Goal: Task Accomplishment & Management: Manage account settings

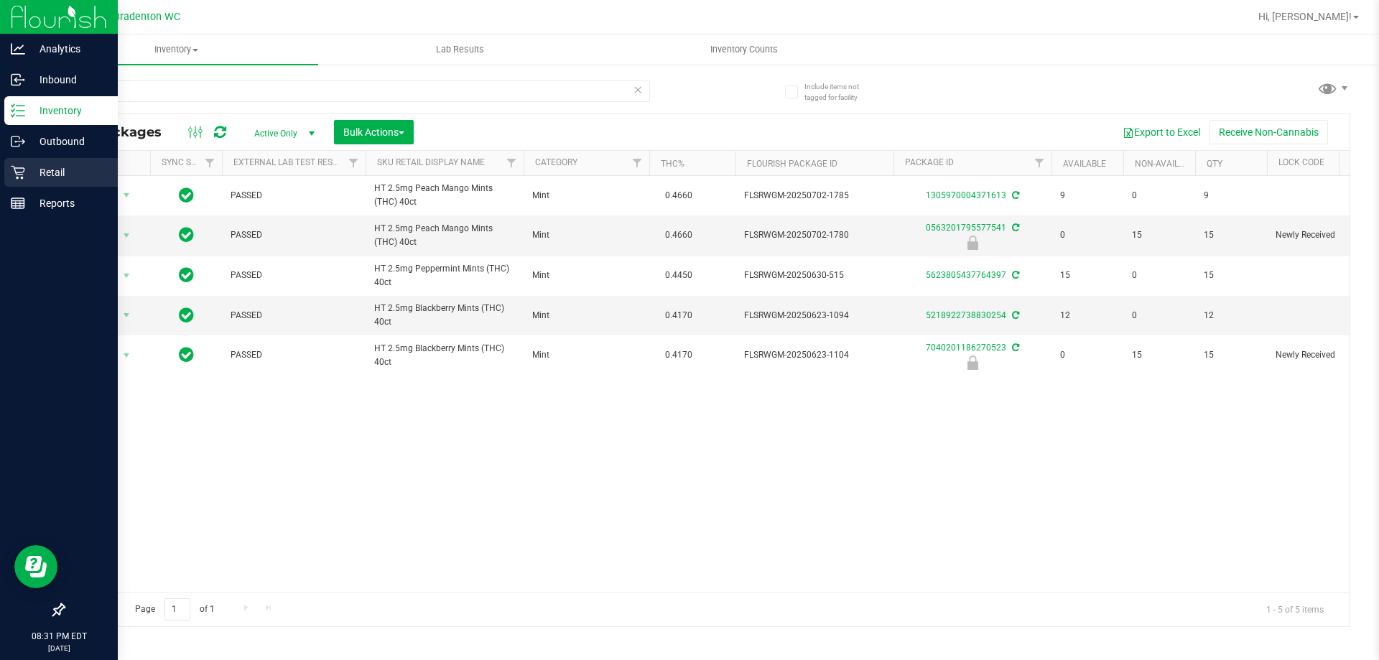
click at [40, 179] on p "Retail" at bounding box center [68, 172] width 86 height 17
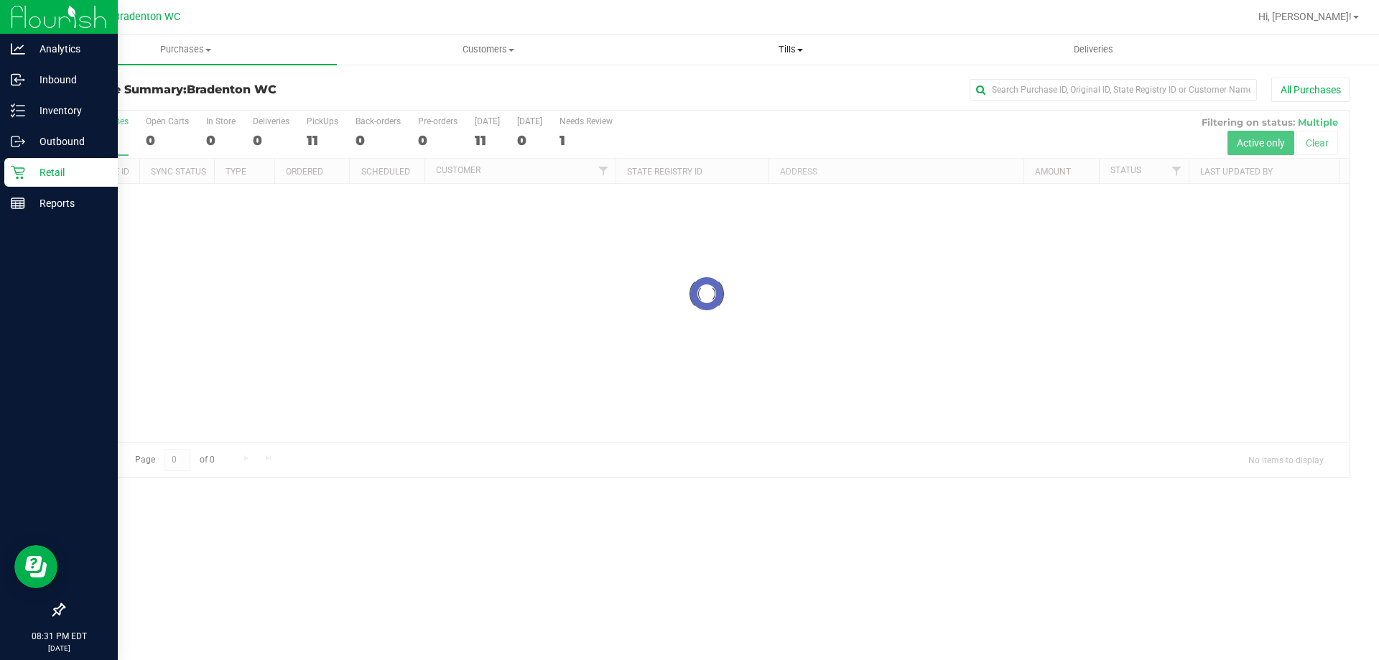
click at [788, 54] on span "Tills" at bounding box center [790, 49] width 301 height 13
click at [753, 84] on li "Manage tills" at bounding box center [790, 86] width 302 height 17
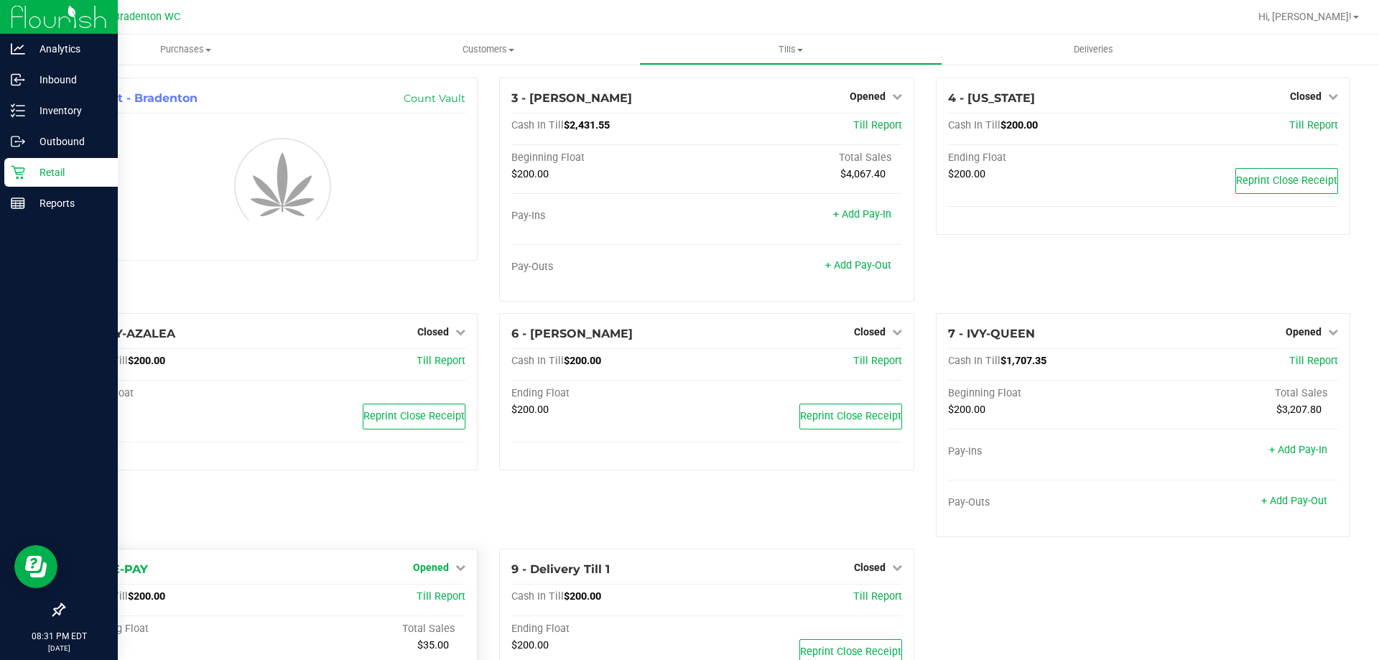
click at [446, 572] on link "Opened" at bounding box center [439, 567] width 52 height 11
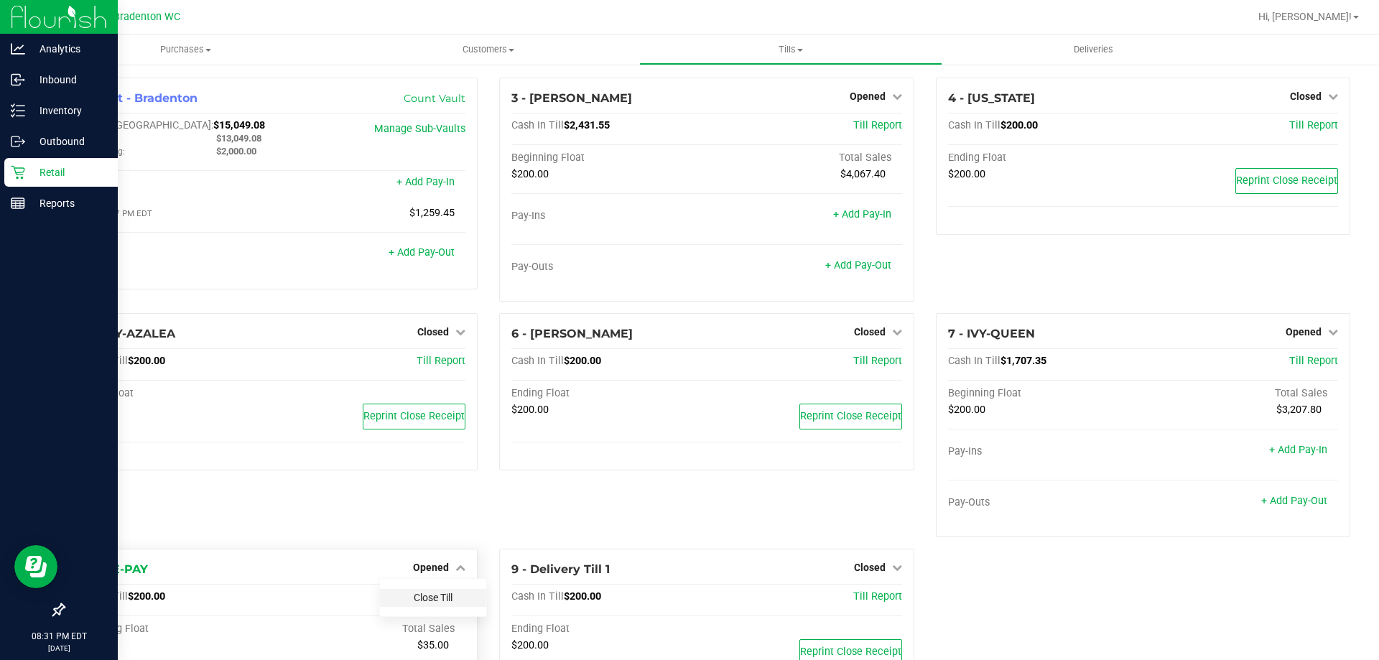
click at [422, 597] on link "Close Till" at bounding box center [433, 597] width 39 height 11
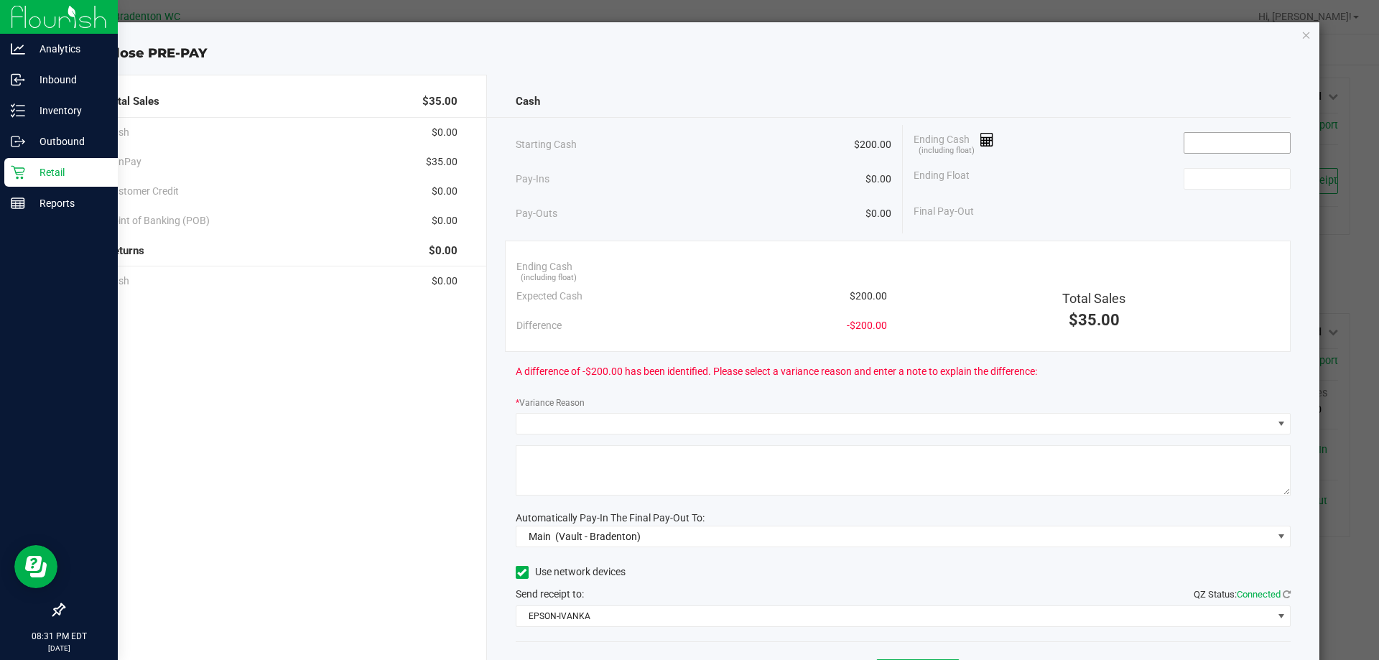
click at [1253, 142] on input at bounding box center [1237, 143] width 106 height 20
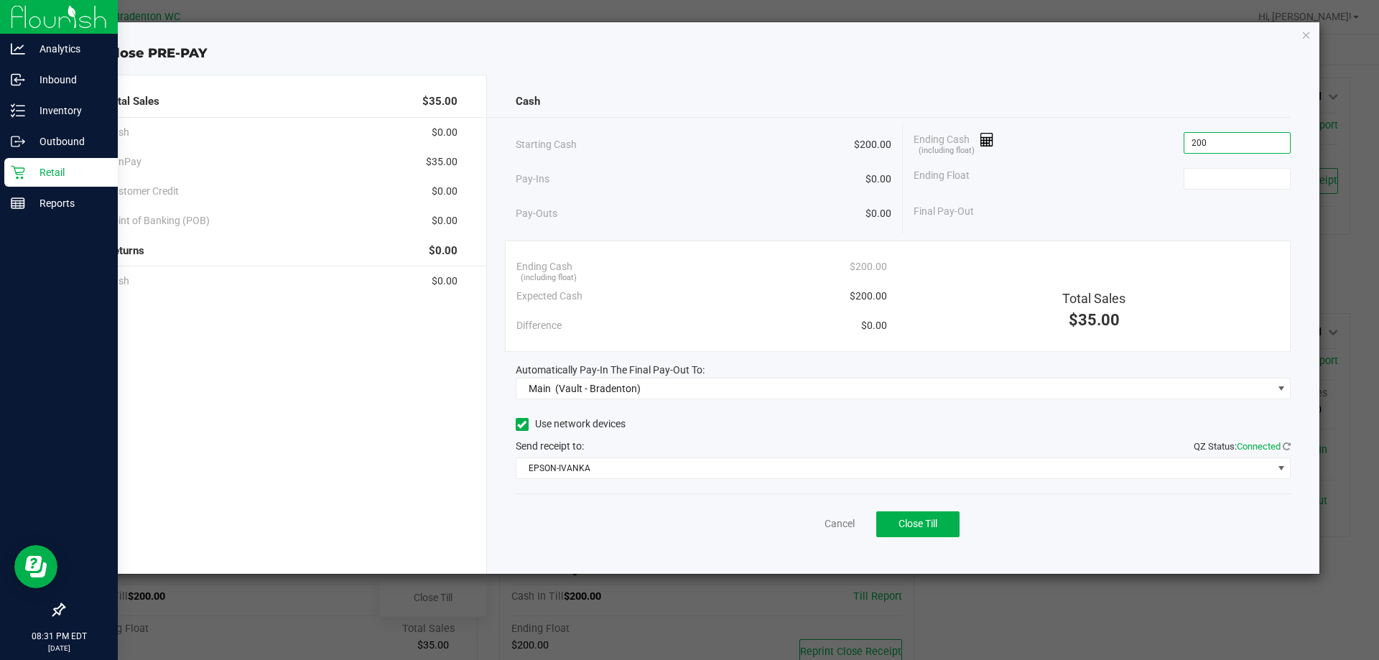
type input "$200.00"
click at [915, 527] on span "Close Till" at bounding box center [917, 523] width 39 height 11
click at [799, 521] on link "Dismiss" at bounding box center [808, 523] width 34 height 15
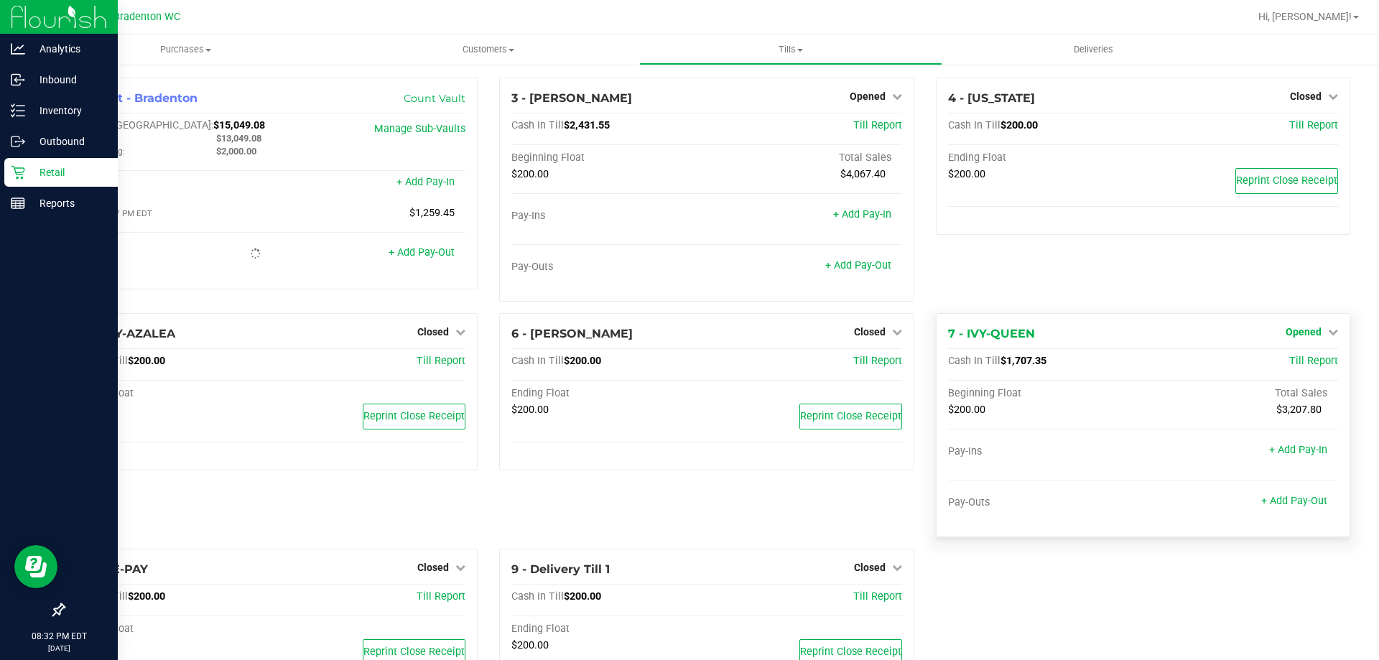
click at [1291, 338] on span "Opened" at bounding box center [1303, 331] width 36 height 11
click at [1285, 363] on link "Close Till" at bounding box center [1304, 361] width 39 height 11
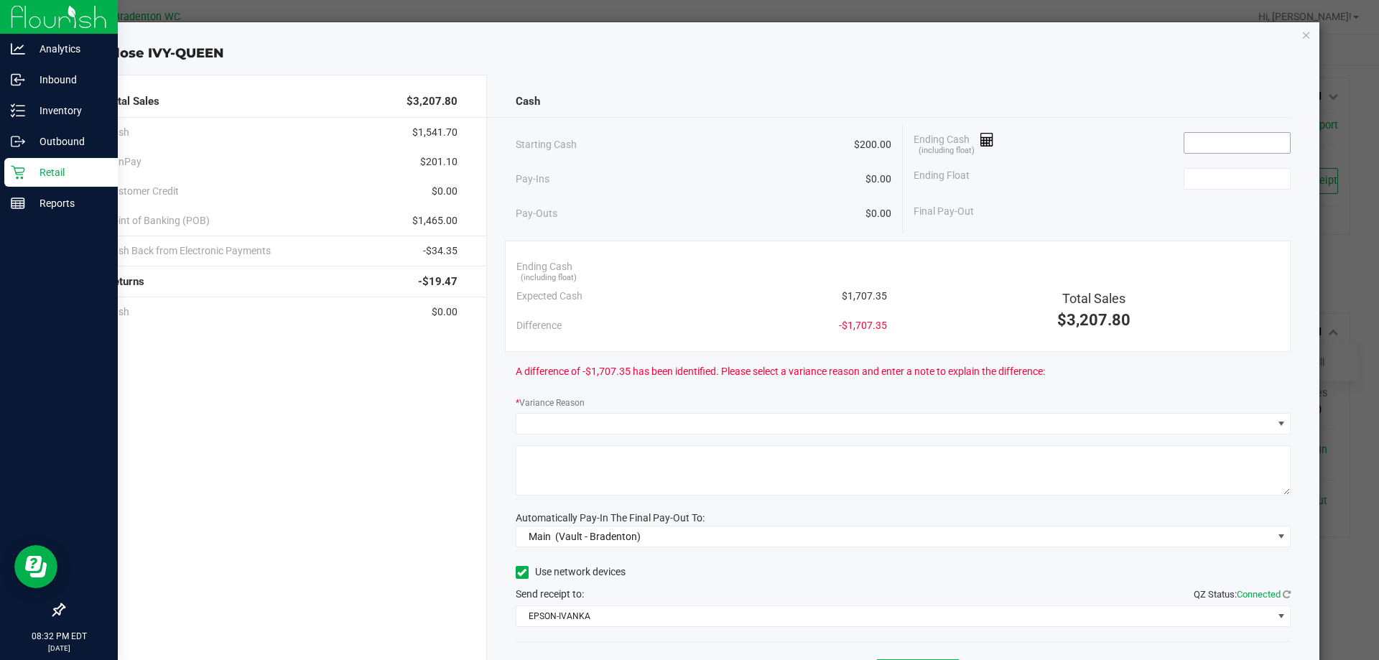
click at [1238, 140] on input at bounding box center [1237, 143] width 106 height 20
type input "1"
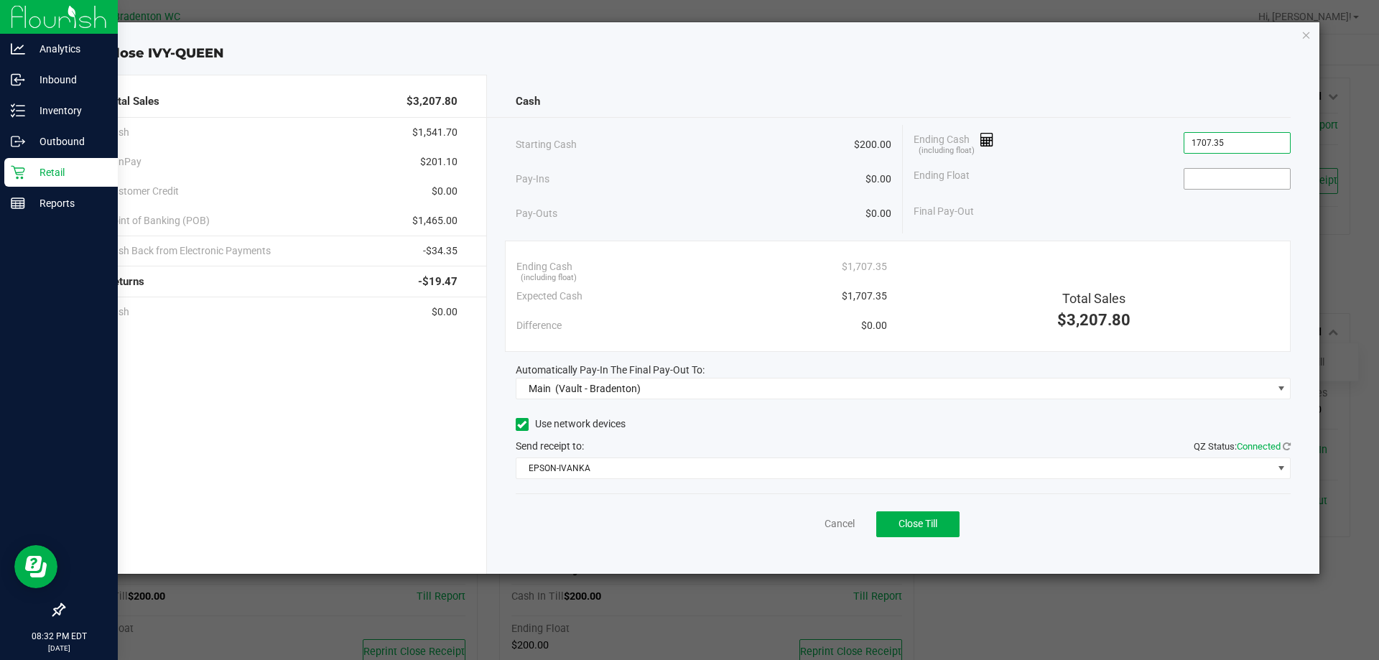
type input "$1,707.35"
click at [1222, 179] on input at bounding box center [1237, 179] width 106 height 20
type input "$200.00"
click at [931, 531] on button "Close Till" at bounding box center [917, 524] width 83 height 26
click at [806, 526] on link "Dismiss" at bounding box center [808, 523] width 34 height 15
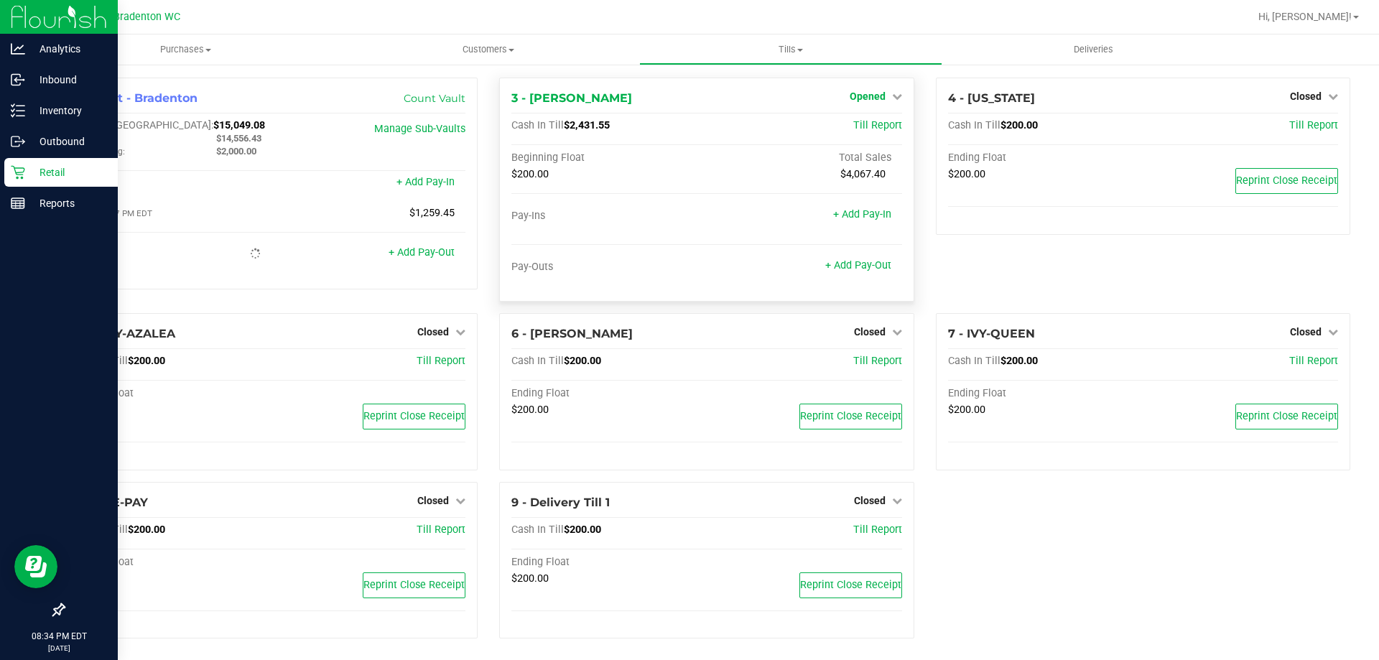
click at [860, 95] on span "Opened" at bounding box center [868, 95] width 36 height 11
click at [853, 129] on link "Close Till" at bounding box center [869, 126] width 39 height 11
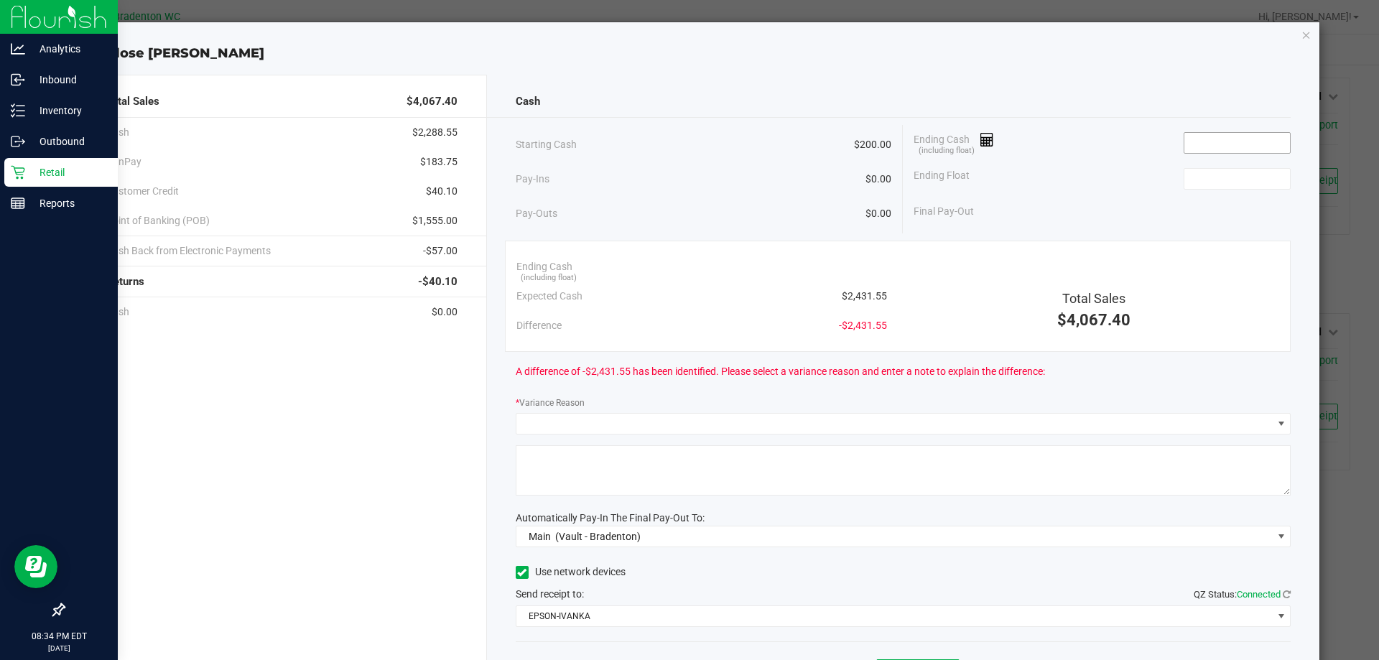
click at [1206, 146] on input at bounding box center [1237, 143] width 106 height 20
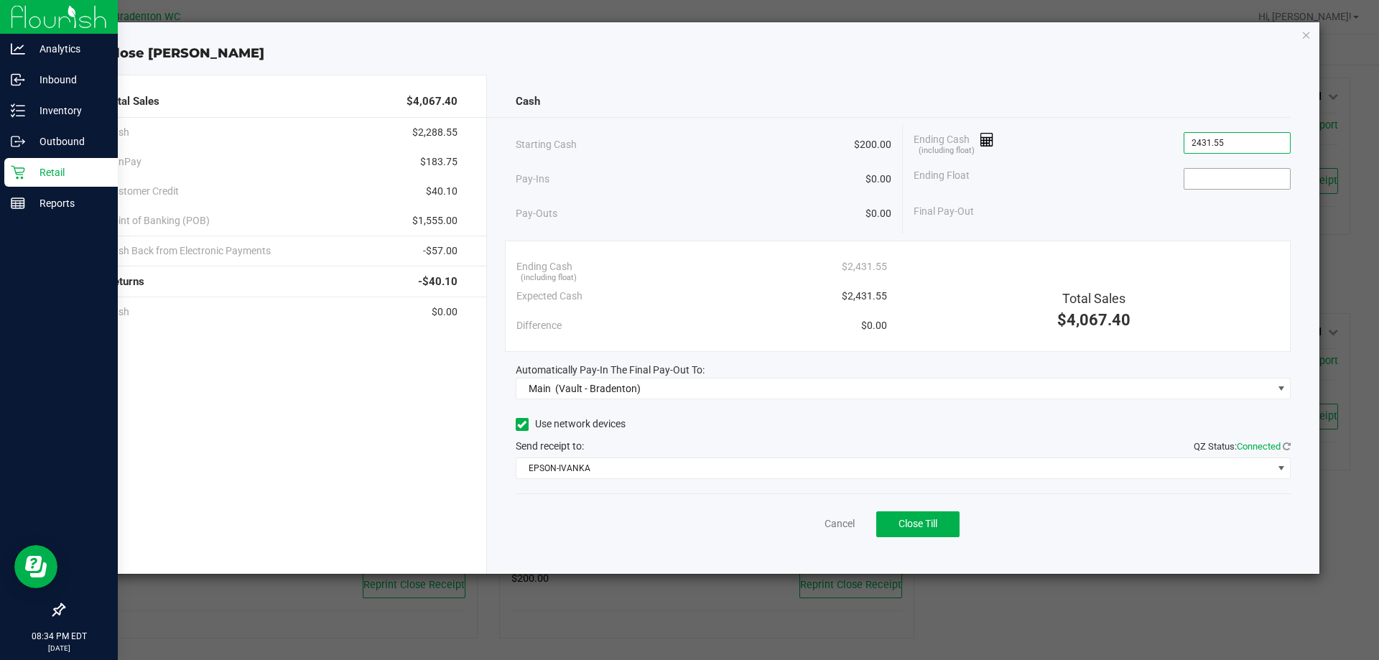
type input "$2,431.55"
click at [1224, 186] on input at bounding box center [1237, 179] width 106 height 20
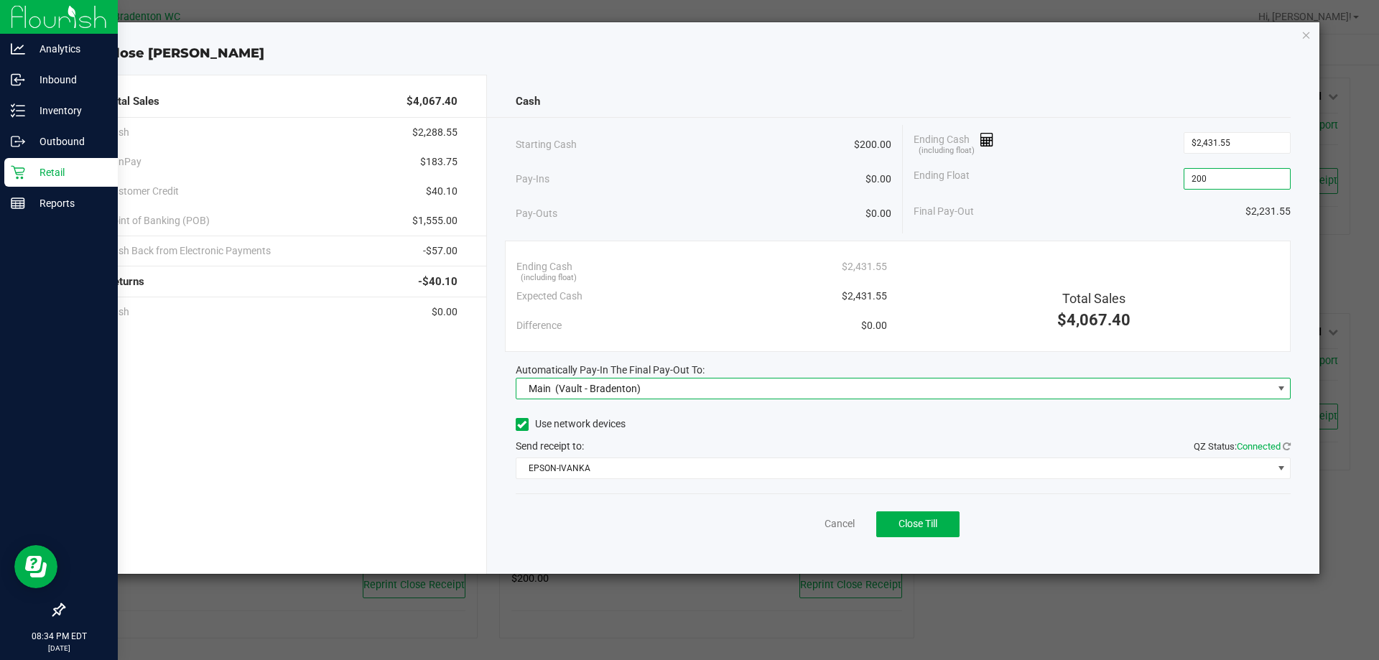
type input "$200.00"
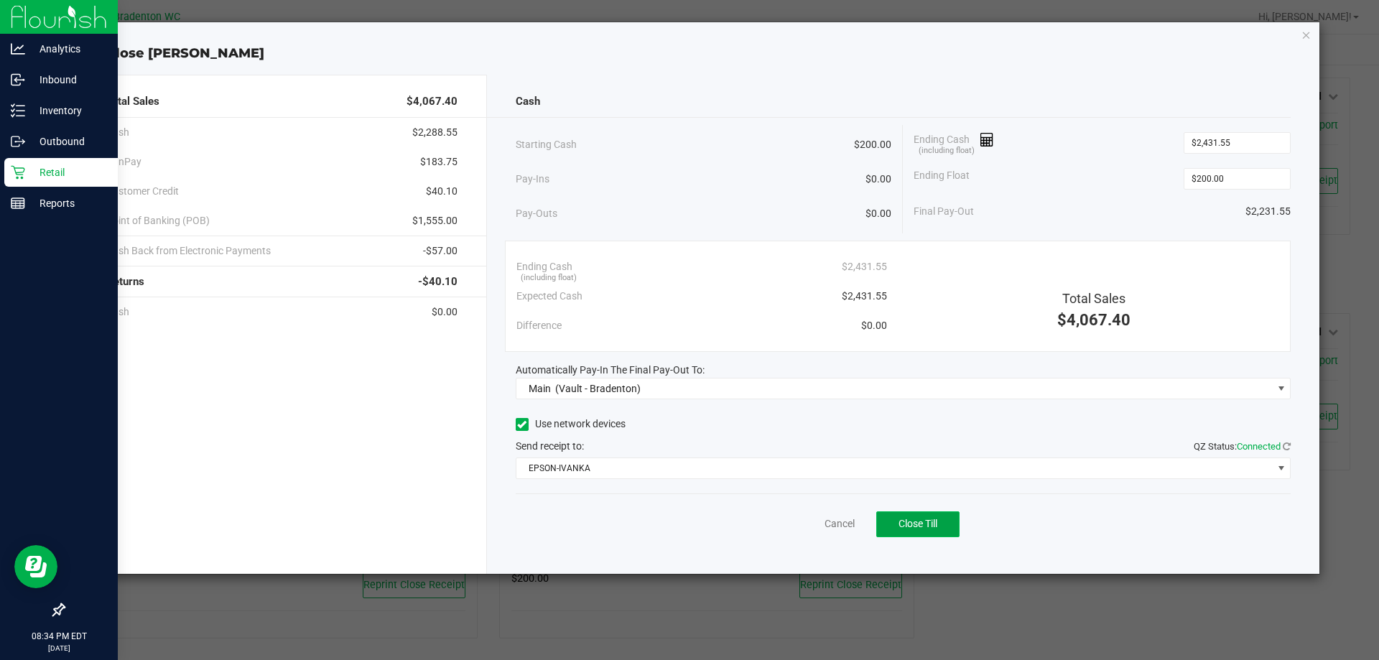
click at [955, 528] on button "Close Till" at bounding box center [917, 524] width 83 height 26
click at [811, 525] on link "Dismiss" at bounding box center [808, 523] width 34 height 15
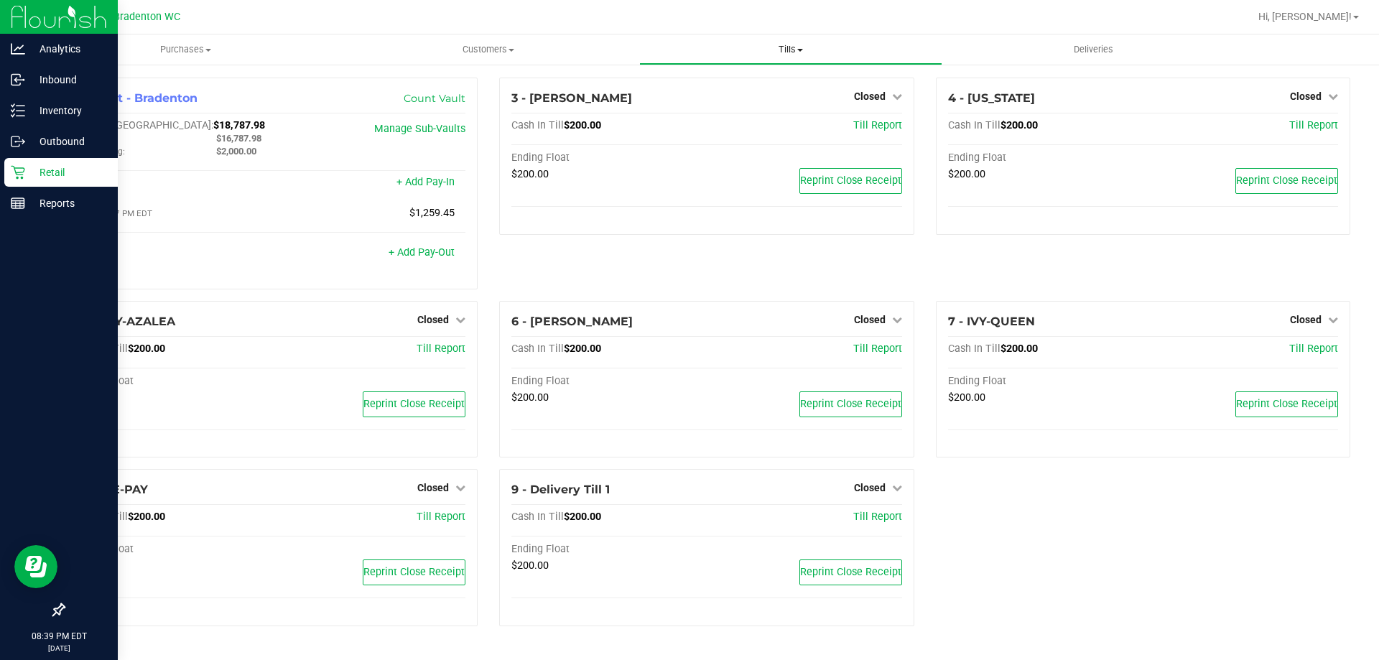
click at [778, 50] on span "Tills" at bounding box center [790, 49] width 301 height 13
click at [720, 103] on span "Reconcile e-payments" at bounding box center [710, 104] width 143 height 12
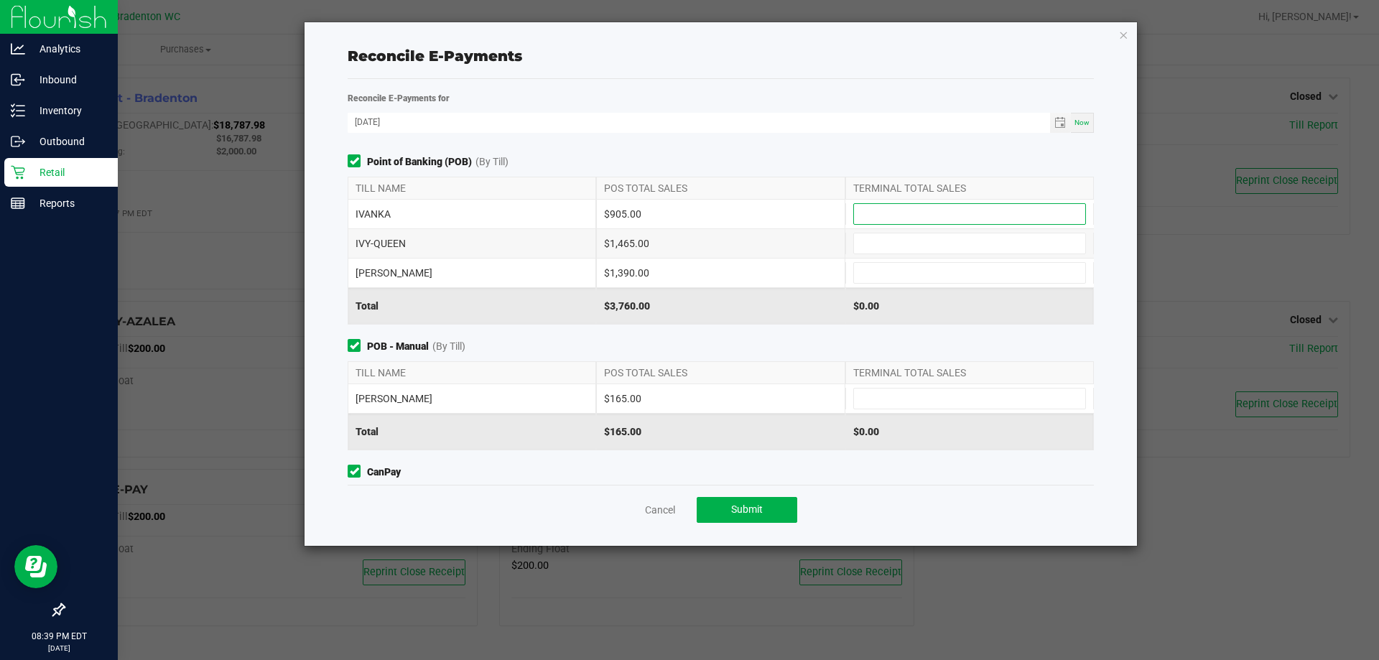
click at [885, 218] on input at bounding box center [969, 214] width 231 height 20
type input "$905.00"
type input "$1,465.00"
type input "$1,390.00"
type input "$165.00"
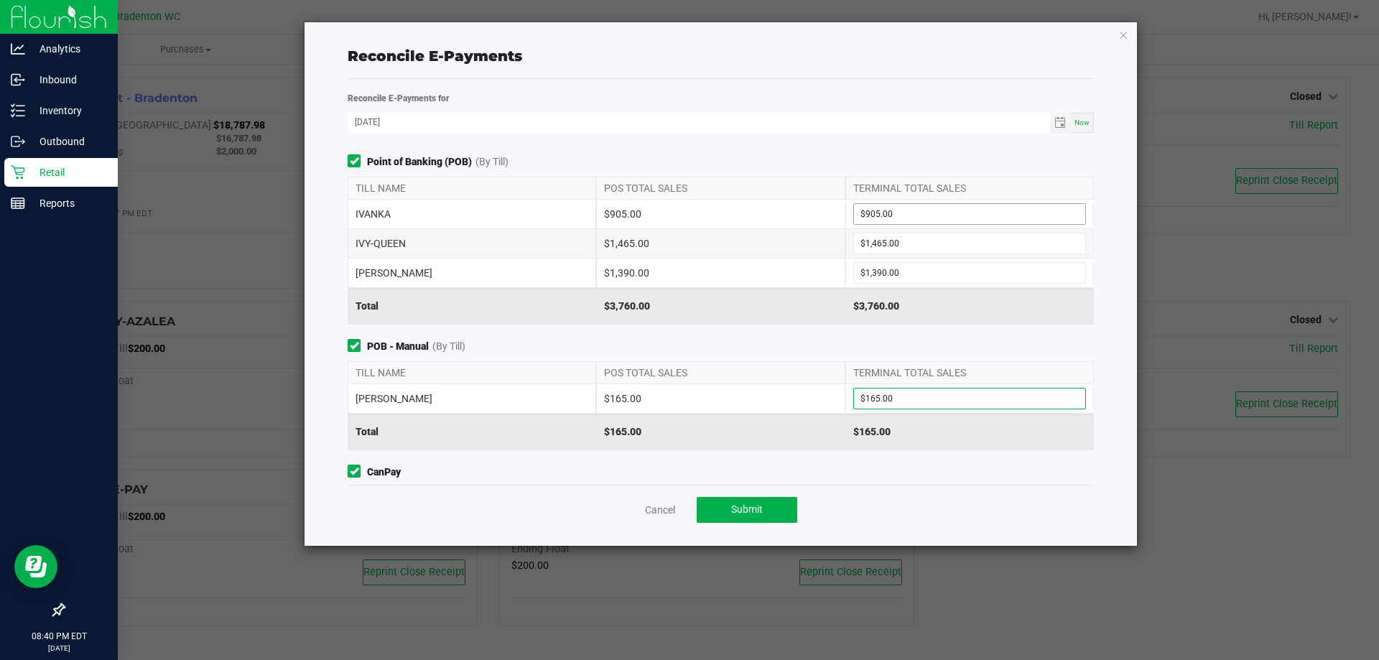
scroll to position [141, 0]
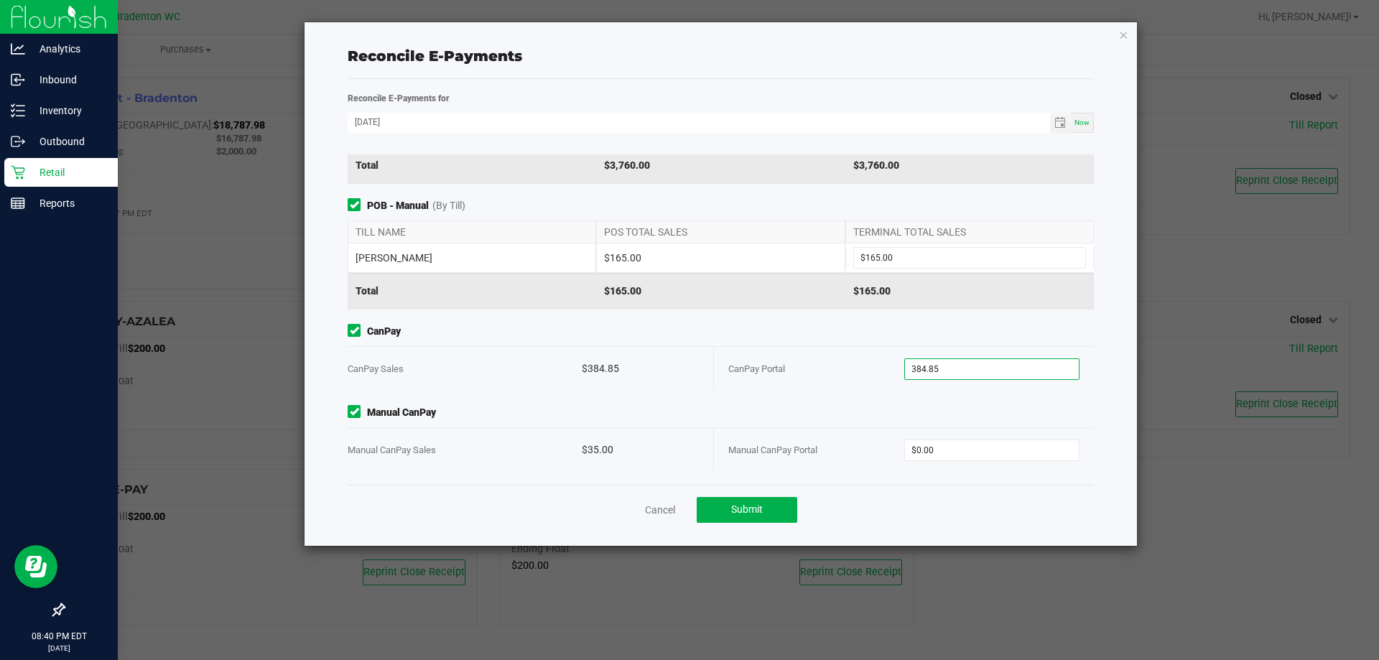
type input "$384.85"
type input "$35.00"
click at [759, 518] on button "Submit" at bounding box center [747, 510] width 101 height 26
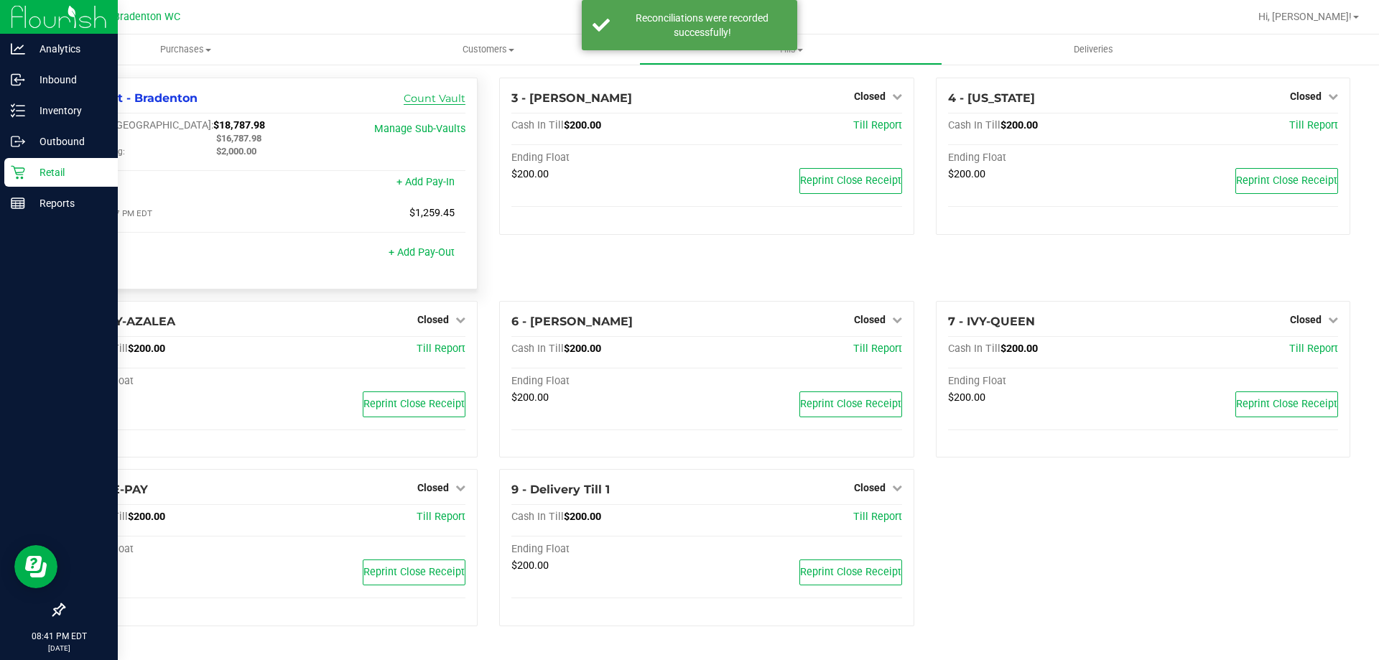
click at [420, 101] on link "Count Vault" at bounding box center [435, 98] width 62 height 13
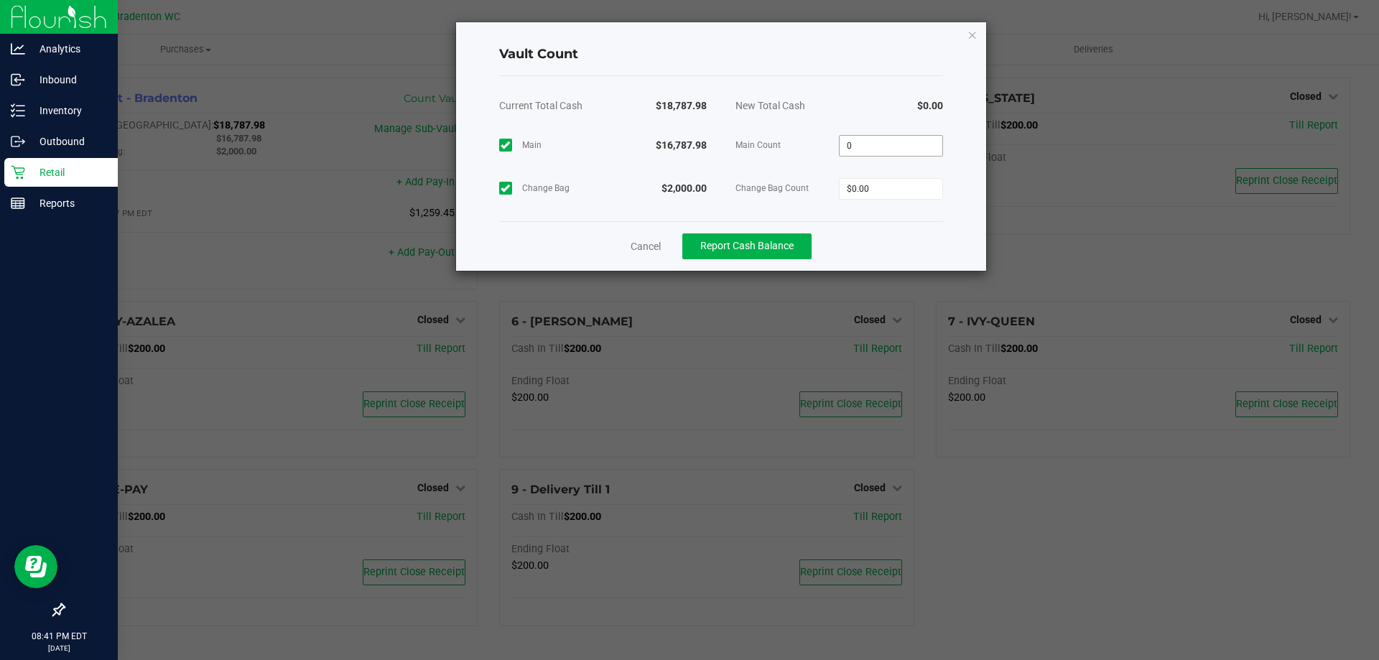
click at [898, 148] on input "0" at bounding box center [890, 146] width 103 height 20
type input "$16,787.98"
type input "$2,000.00"
click at [808, 253] on button "Report Cash Balance" at bounding box center [746, 246] width 129 height 26
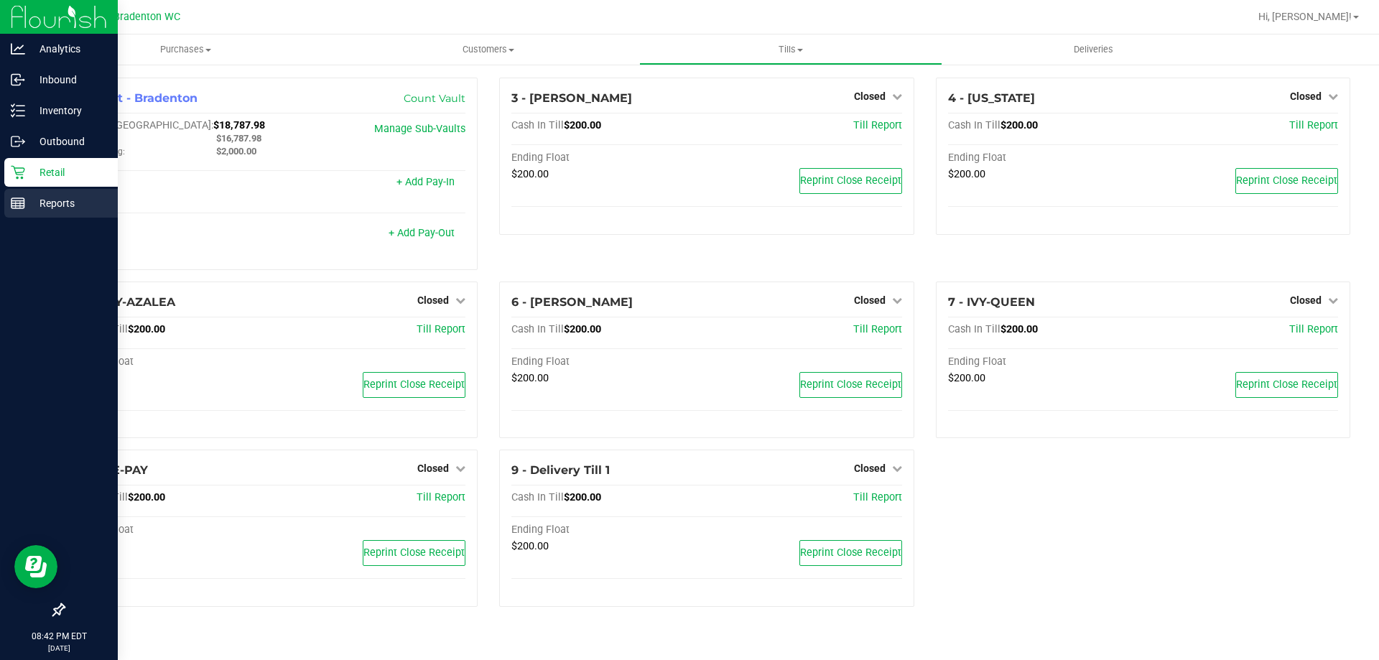
click at [60, 195] on p "Reports" at bounding box center [68, 203] width 86 height 17
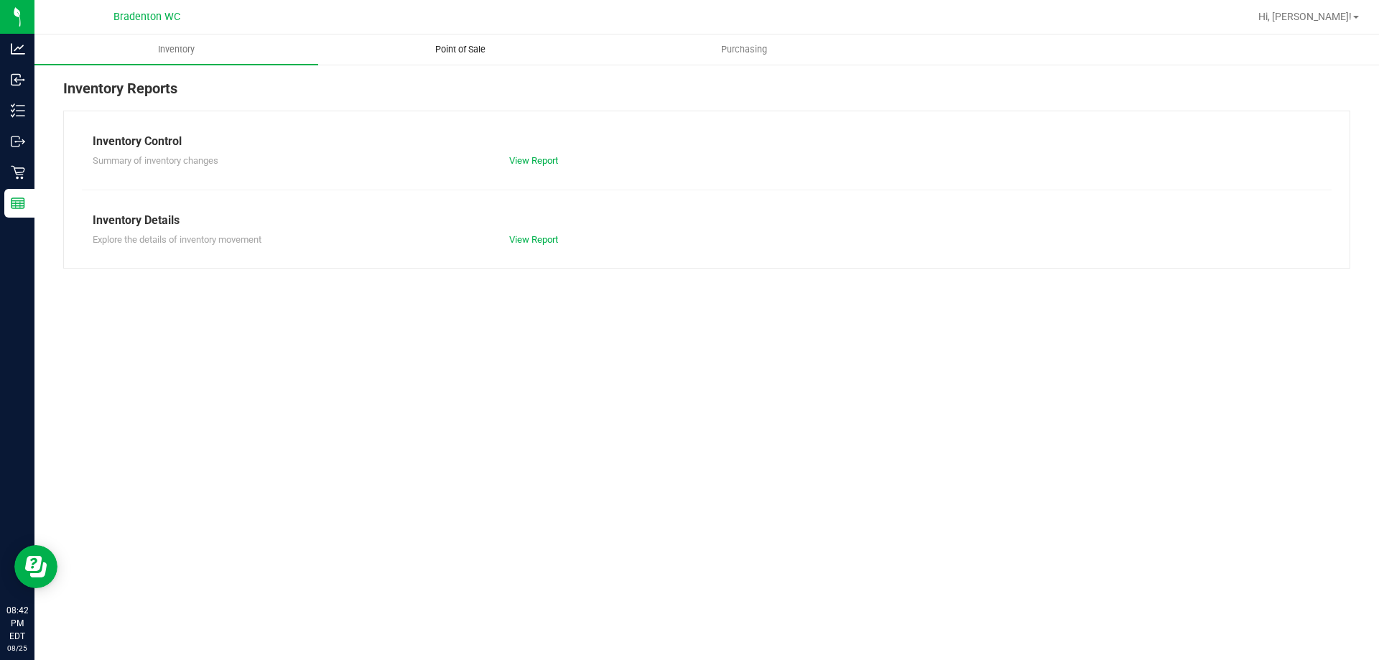
click at [475, 52] on span "Point of Sale" at bounding box center [460, 49] width 89 height 13
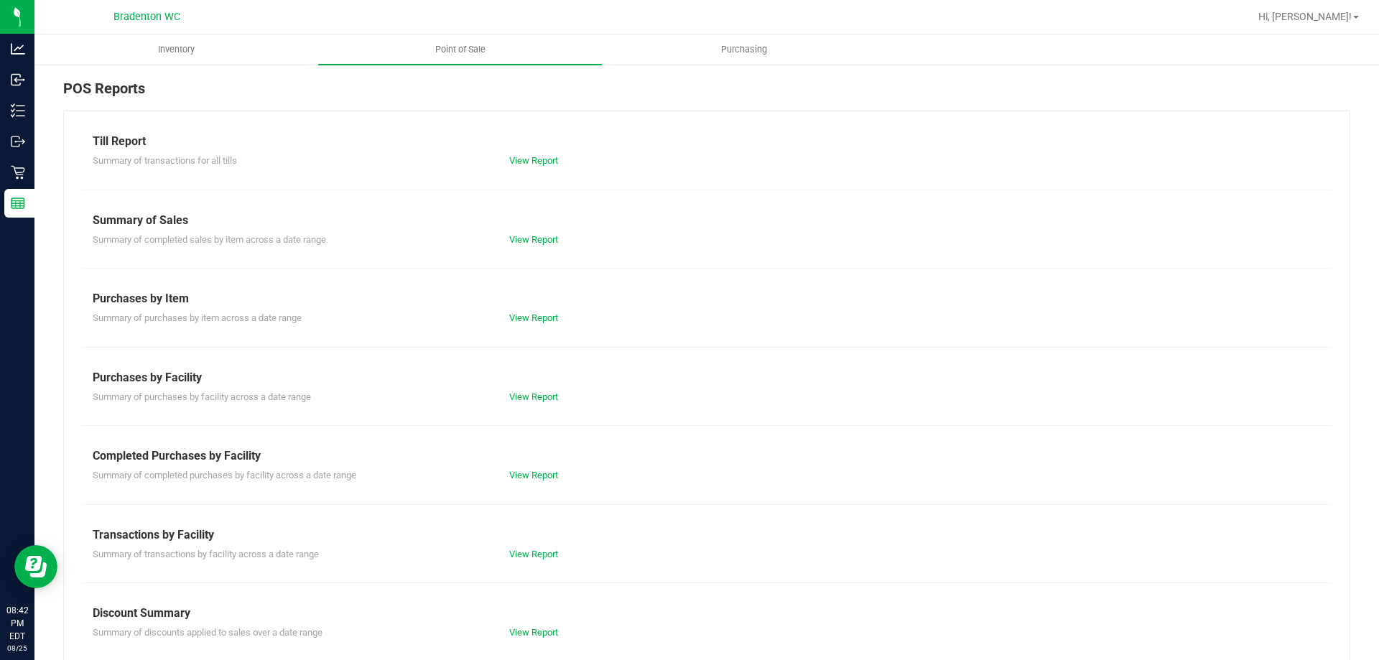
click at [521, 563] on div "Till Report Summary of transactions for all tills View Report Summary of Sales …" at bounding box center [706, 426] width 1287 height 630
click at [521, 552] on link "View Report" at bounding box center [533, 554] width 49 height 11
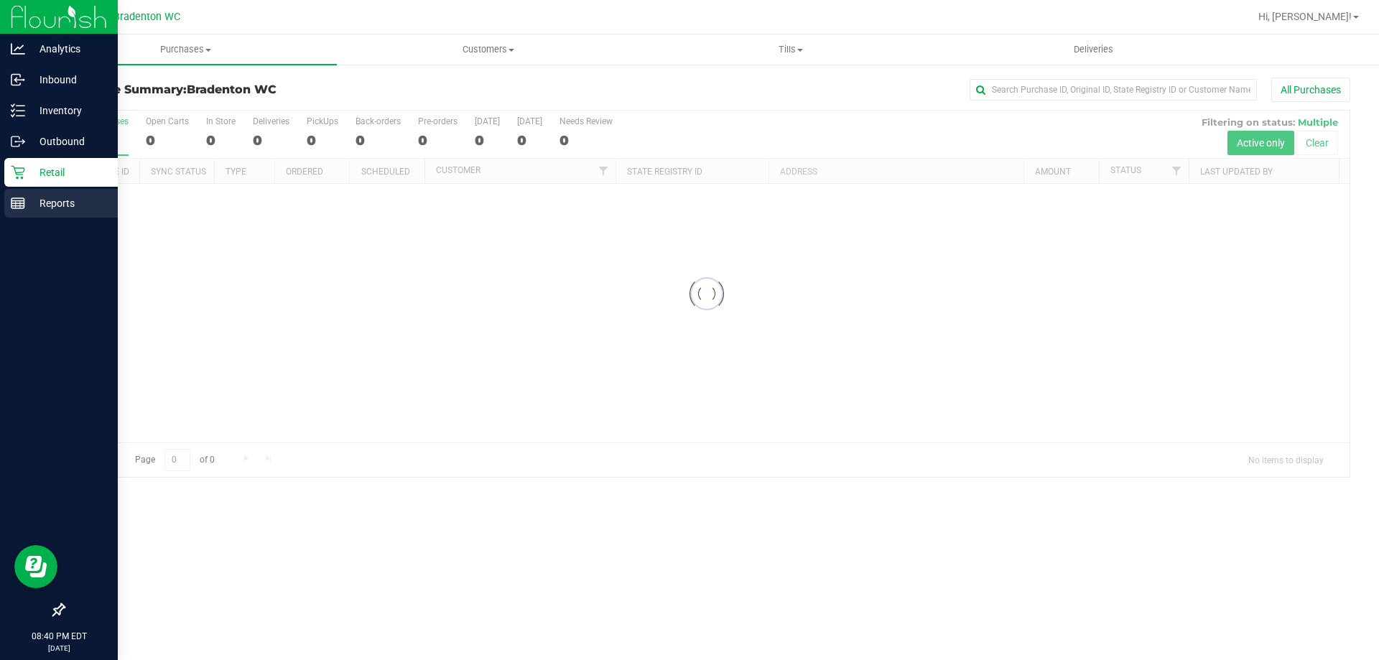
click at [25, 194] on div "Reports" at bounding box center [60, 203] width 113 height 29
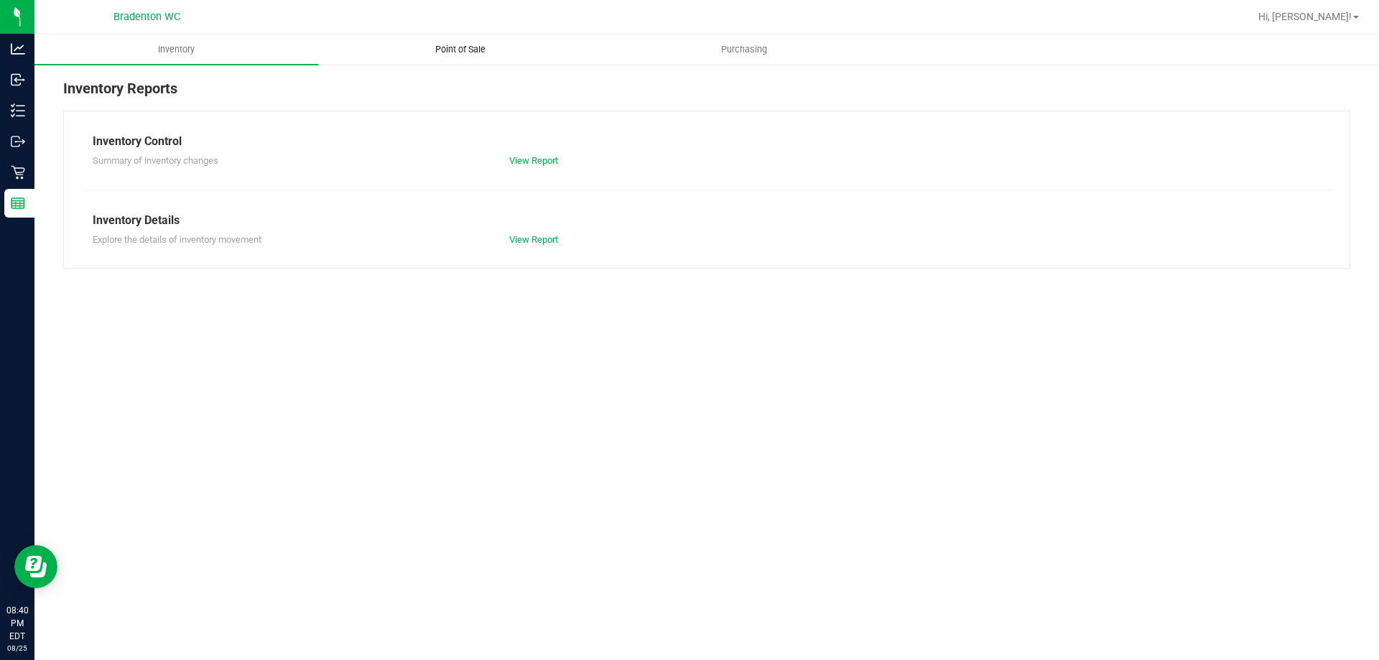
click at [454, 47] on span "Point of Sale" at bounding box center [460, 49] width 89 height 13
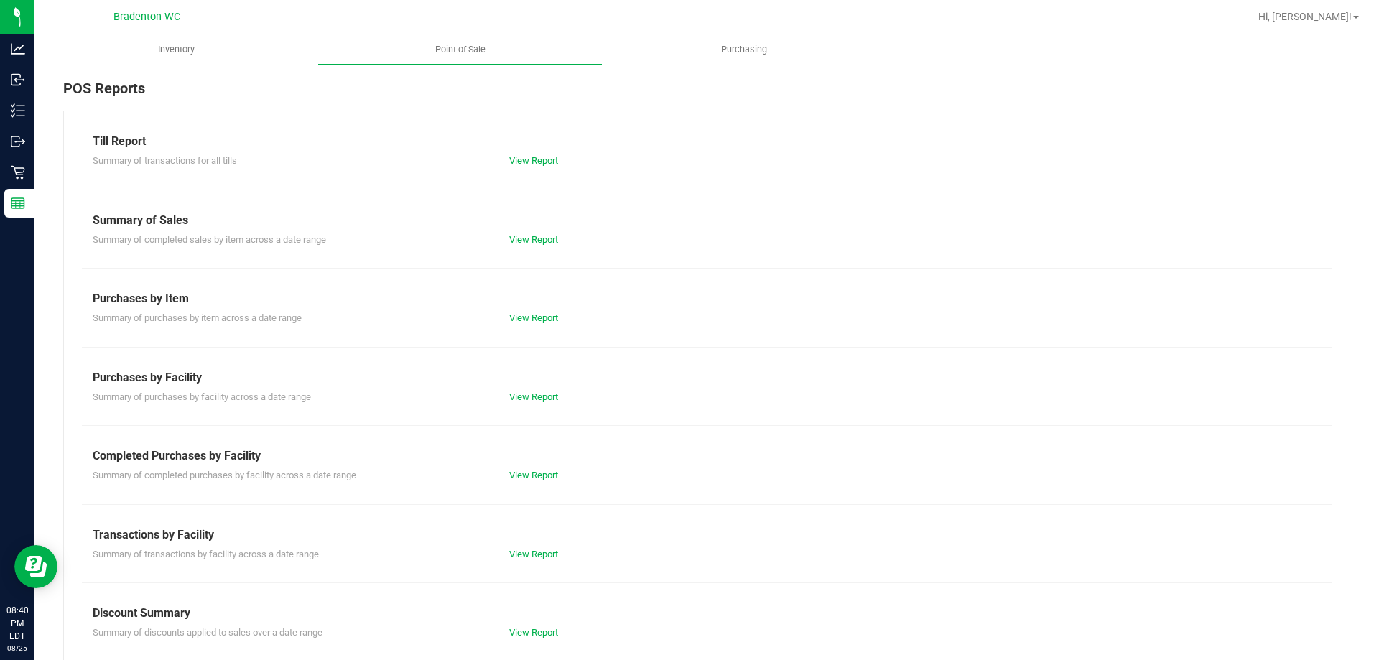
click at [541, 468] on div "View Report" at bounding box center [602, 475] width 208 height 14
click at [529, 242] on link "View Report" at bounding box center [533, 239] width 49 height 11
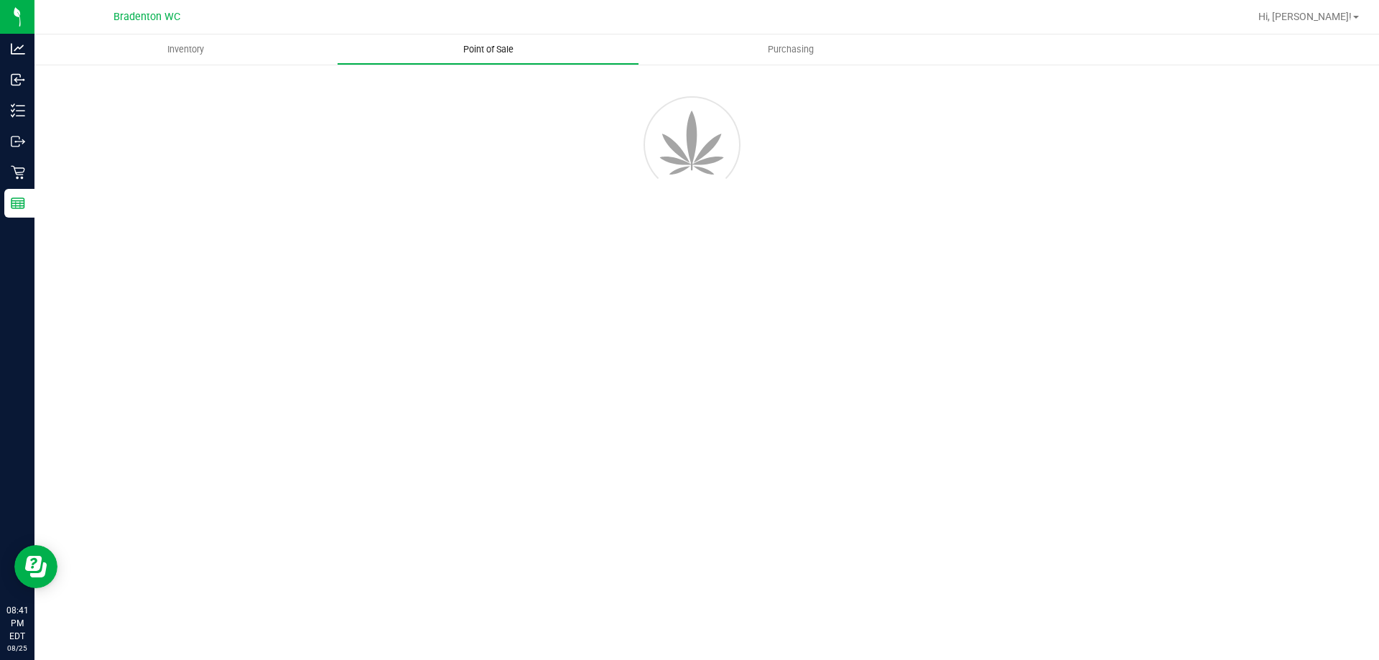
click at [480, 51] on span "Point of Sale" at bounding box center [488, 49] width 89 height 13
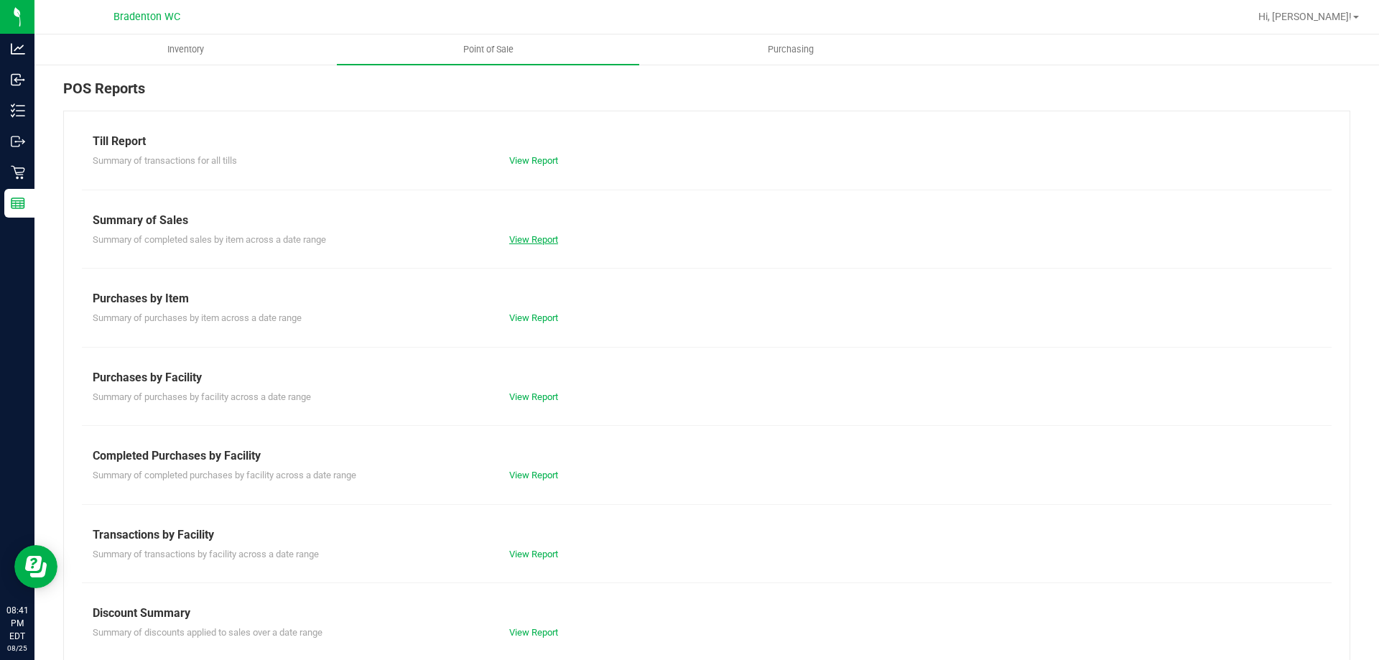
click at [524, 240] on link "View Report" at bounding box center [533, 239] width 49 height 11
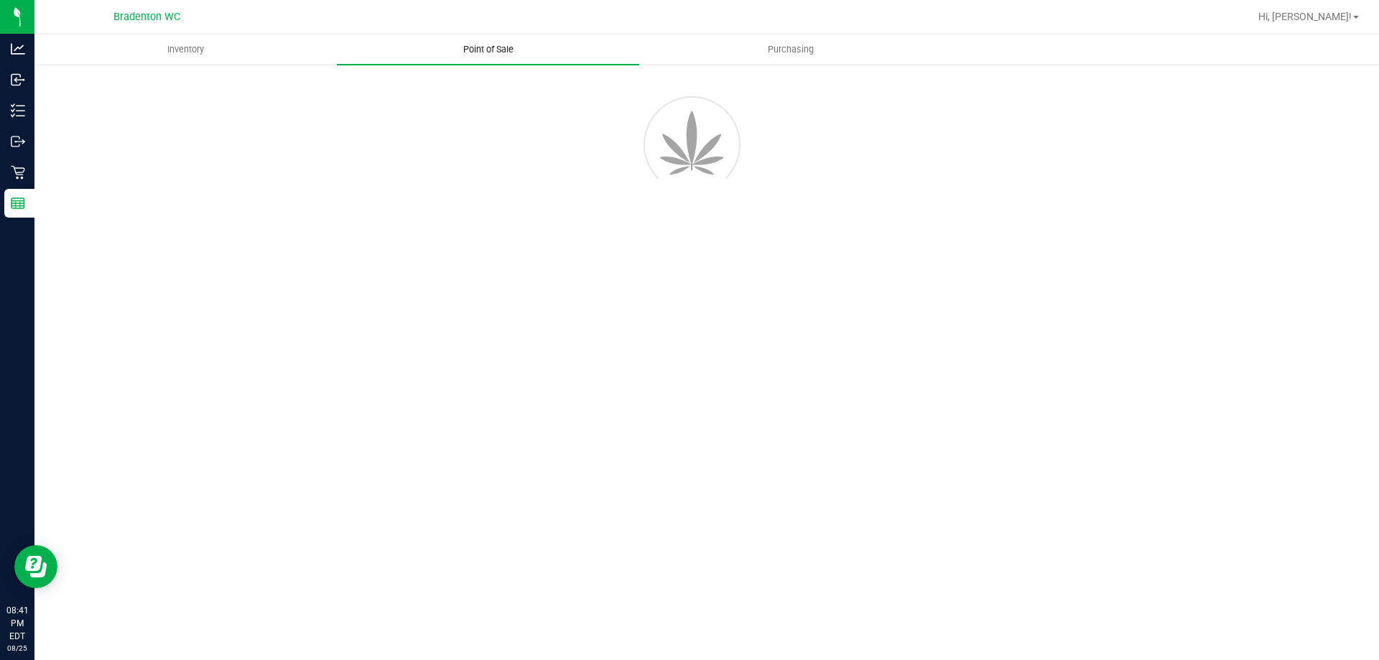
click at [483, 52] on span "Point of Sale" at bounding box center [488, 49] width 89 height 13
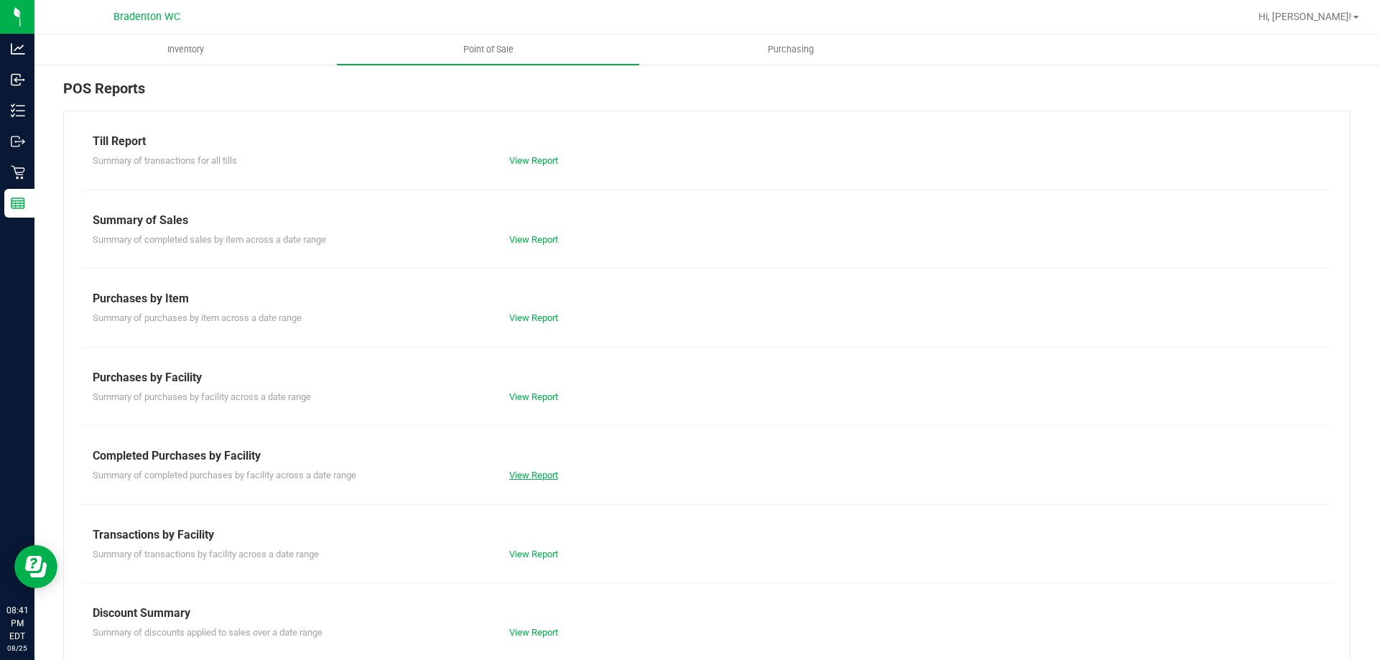
click at [541, 475] on link "View Report" at bounding box center [533, 475] width 49 height 11
